Goal: Task Accomplishment & Management: Manage account settings

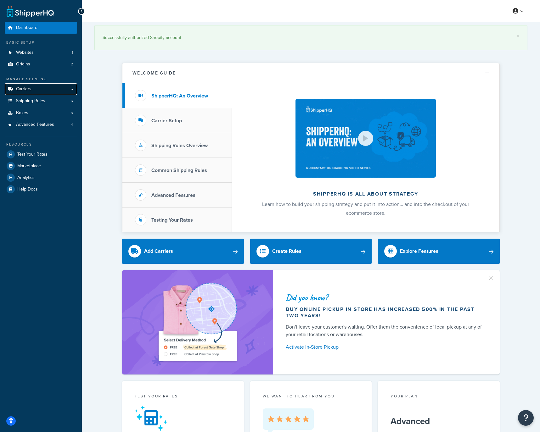
click at [27, 89] on span "Carriers" at bounding box center [23, 89] width 15 height 5
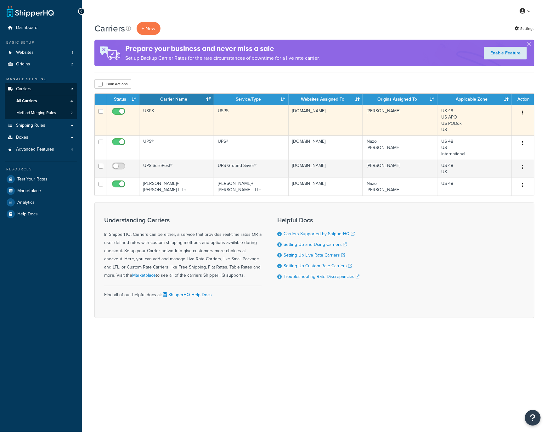
click at [166, 116] on td "USPS" at bounding box center [176, 120] width 75 height 31
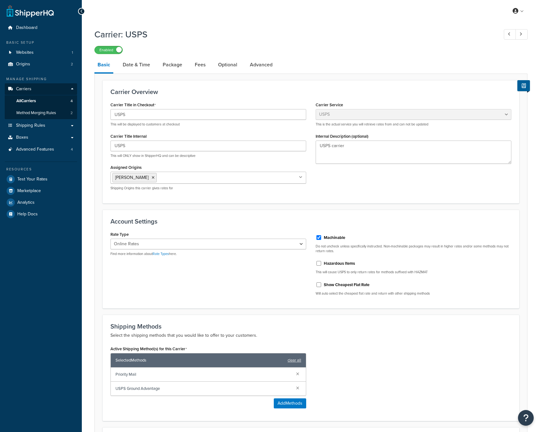
select select "usps"
select select "ONLINE"
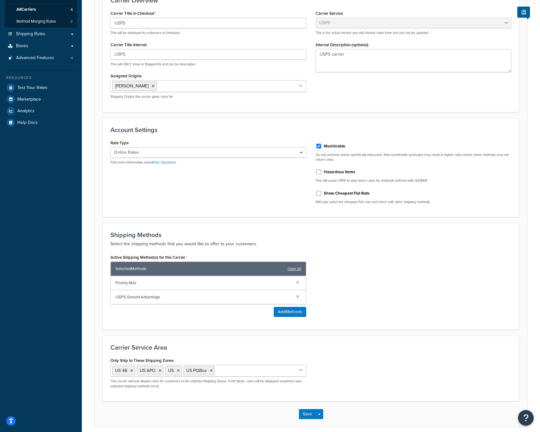
scroll to position [94, 0]
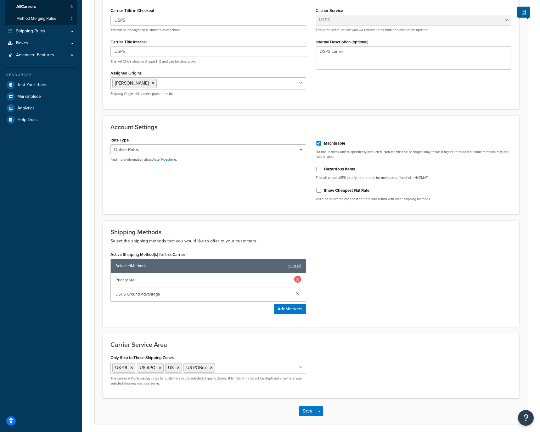
click at [299, 283] on link at bounding box center [297, 279] width 7 height 7
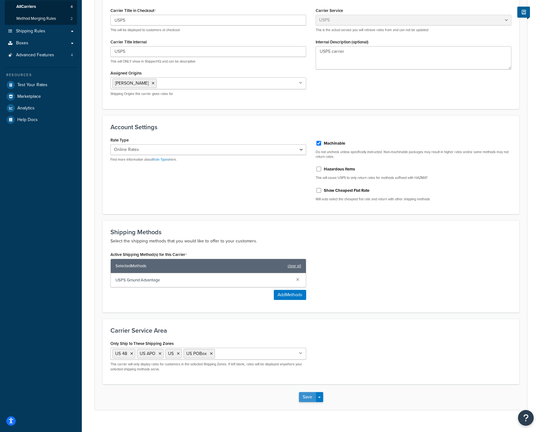
click at [309, 402] on button "Save" at bounding box center [307, 397] width 17 height 10
